Goal: Task Accomplishment & Management: Manage account settings

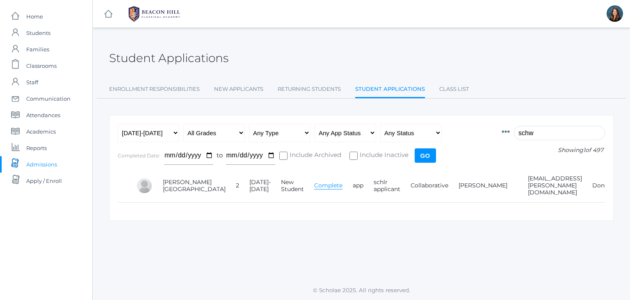
click at [50, 161] on span "Admissions" at bounding box center [41, 164] width 31 height 16
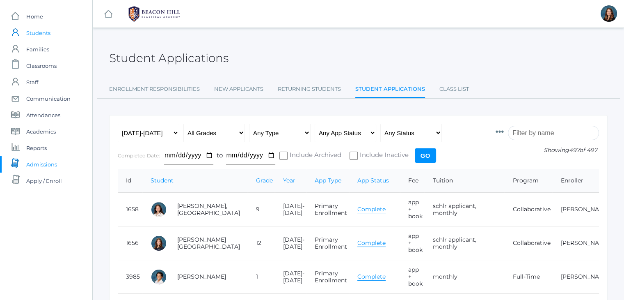
click at [50, 33] on span "Students" at bounding box center [38, 33] width 24 height 16
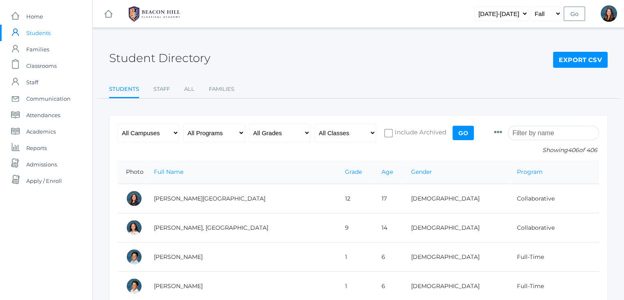
click at [563, 131] on input "search" at bounding box center [553, 133] width 91 height 14
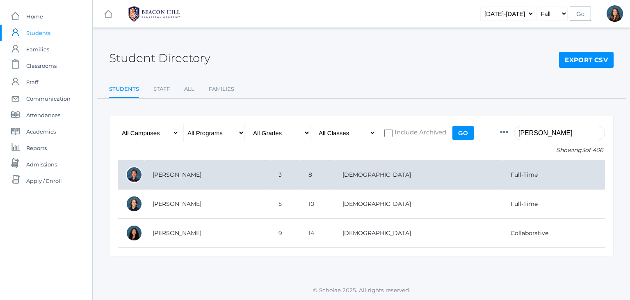
type input "[PERSON_NAME]"
click at [181, 173] on td "[PERSON_NAME]" at bounding box center [207, 174] width 126 height 29
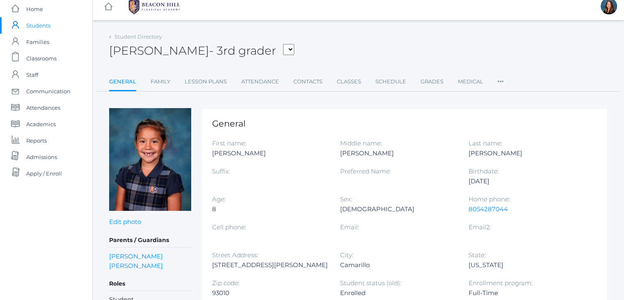
scroll to position [8, 0]
click at [162, 83] on link "Family" at bounding box center [161, 81] width 20 height 16
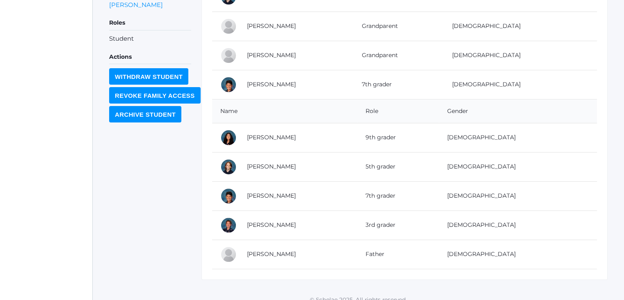
scroll to position [262, 0]
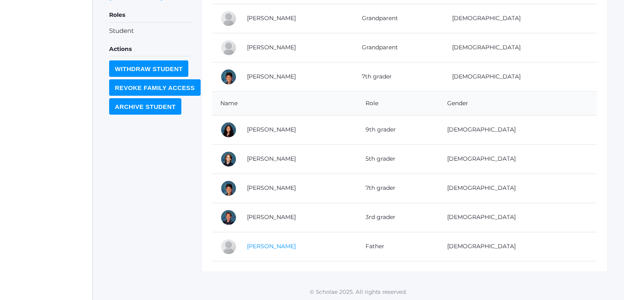
click at [257, 243] on link "Jeff Torok" at bounding box center [271, 245] width 49 height 7
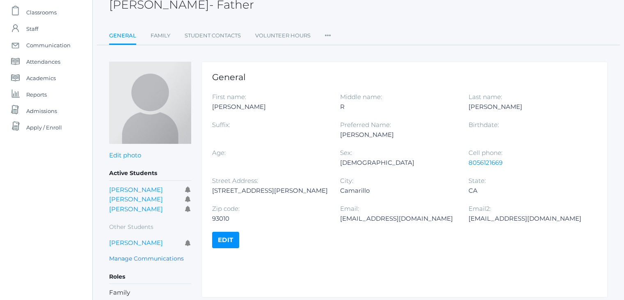
scroll to position [54, 0]
click at [235, 243] on link "Edit" at bounding box center [225, 239] width 27 height 16
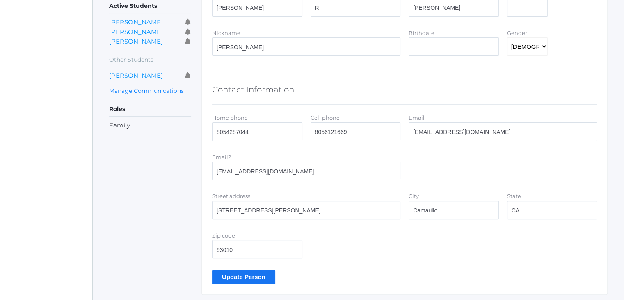
scroll to position [209, 0]
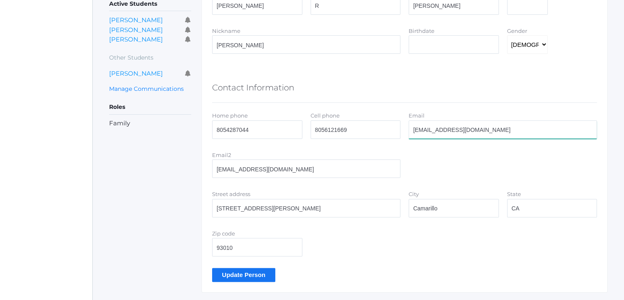
drag, startPoint x: 483, startPoint y: 127, endPoint x: 410, endPoint y: 129, distance: 73.5
click at [410, 129] on input "[EMAIL_ADDRESS][DOMAIN_NAME]" at bounding box center [503, 129] width 188 height 18
paste input "thetorokgroup"
type input "thetorokgroup@gmail.com"
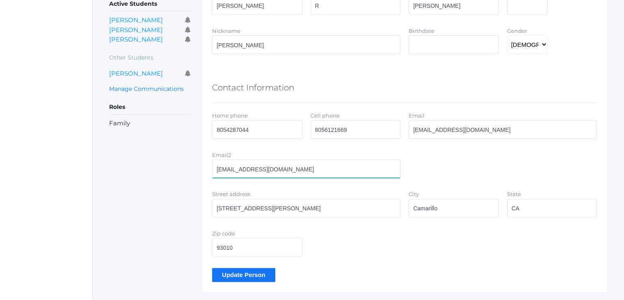
drag, startPoint x: 306, startPoint y: 173, endPoint x: 203, endPoint y: 168, distance: 103.1
click at [203, 168] on div "< View Editing Person General Information First name Jeff Middle name R Last na…" at bounding box center [405, 99] width 406 height 386
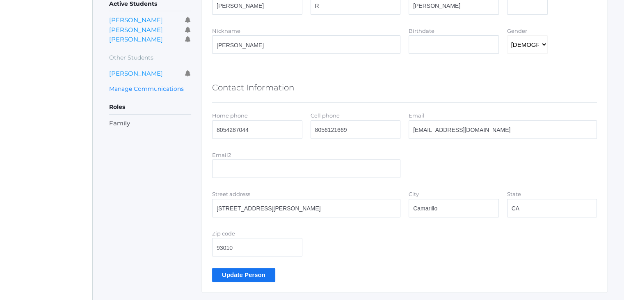
click at [238, 272] on input "Update Person" at bounding box center [243, 275] width 63 height 14
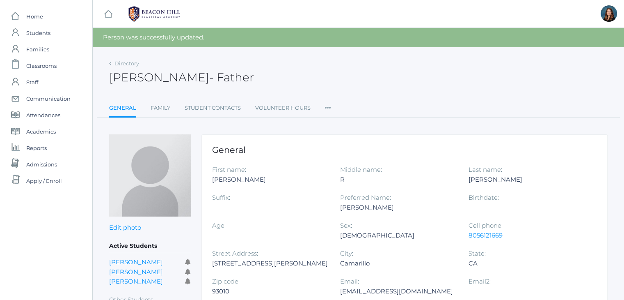
scroll to position [66, 0]
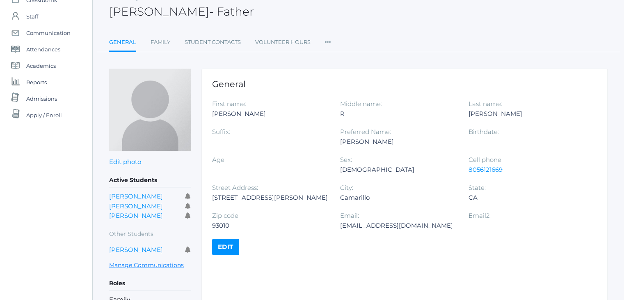
click at [179, 266] on link "Manage Communications" at bounding box center [146, 264] width 75 height 9
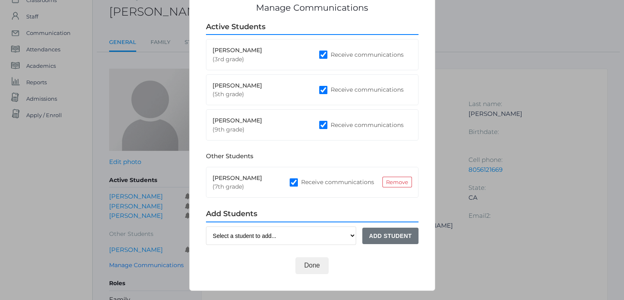
scroll to position [0, 0]
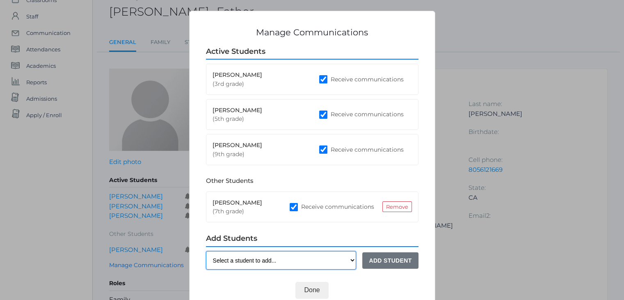
click at [351, 258] on select "Select a student to add... Charlotte Abdulla (12th grade) Phoenix Abdulla (9th …" at bounding box center [281, 260] width 151 height 18
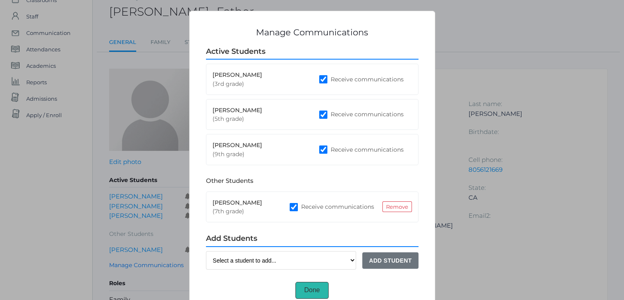
click at [306, 286] on button "Done" at bounding box center [312, 290] width 33 height 16
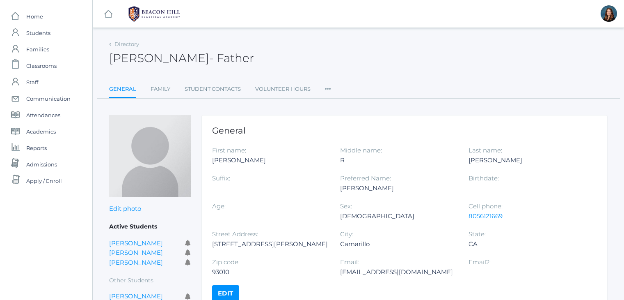
scroll to position [66, 0]
